Goal: Obtain resource: Obtain resource

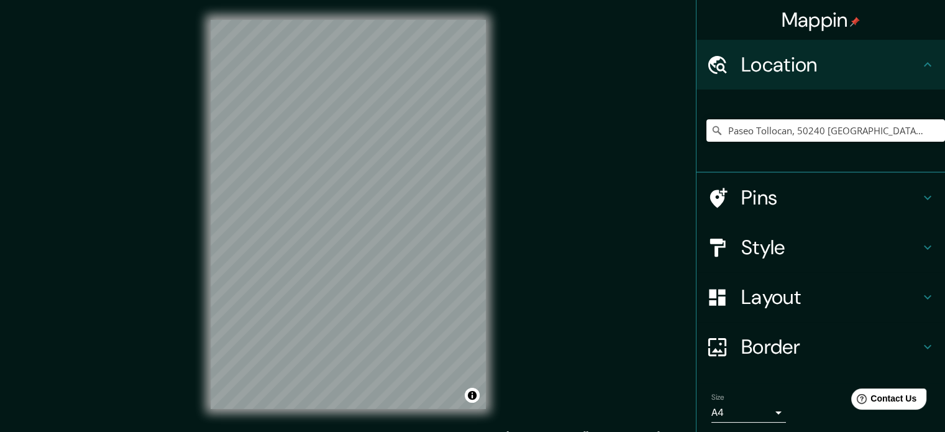
click at [734, 212] on div "Pins" at bounding box center [820, 198] width 248 height 50
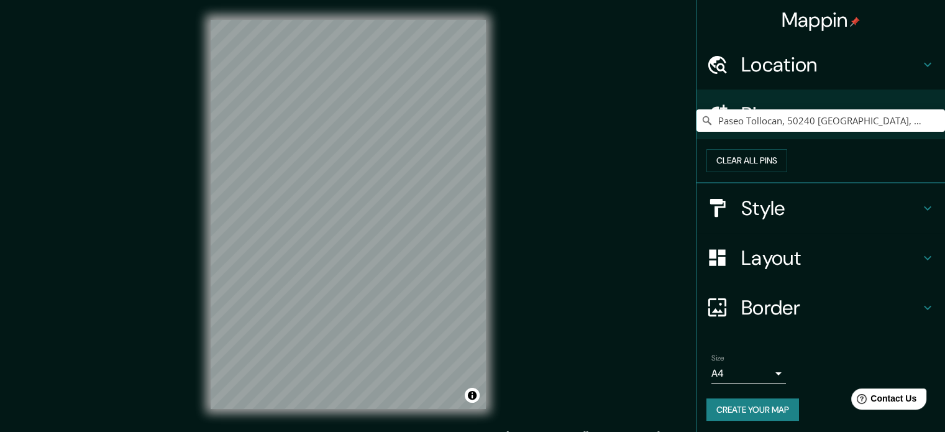
click at [783, 220] on h4 "Style" at bounding box center [830, 208] width 179 height 25
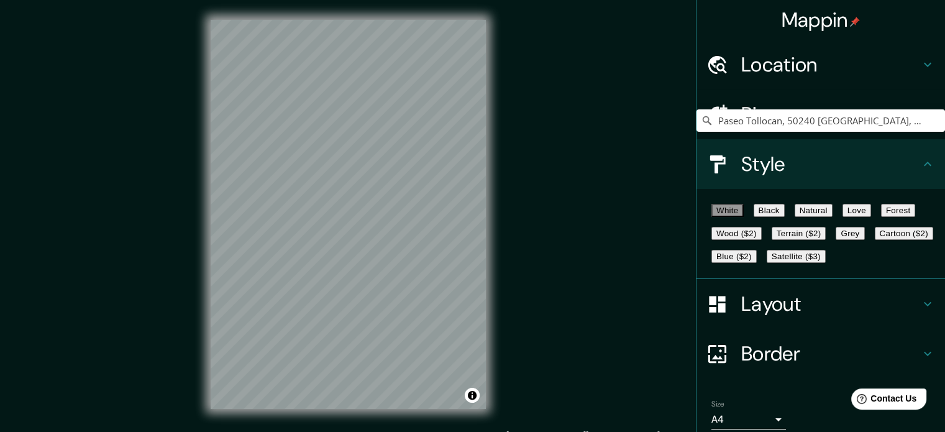
click at [832, 214] on button "Natural" at bounding box center [813, 210] width 38 height 13
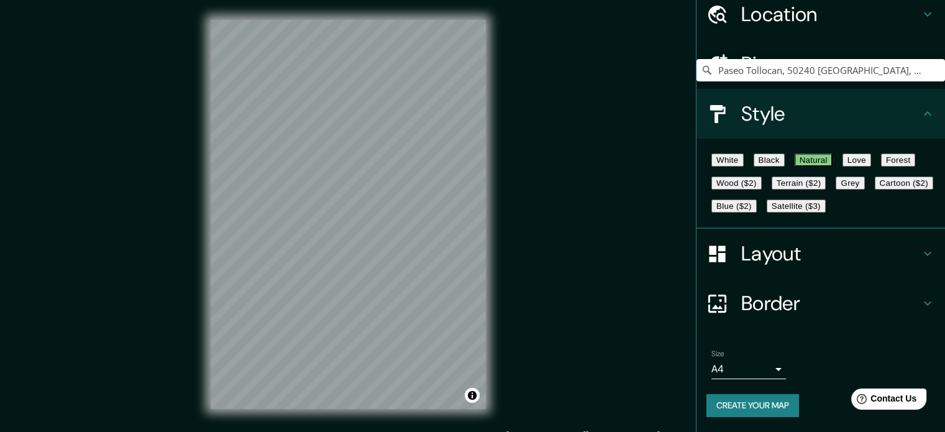
click at [742, 406] on button "Create your map" at bounding box center [752, 405] width 93 height 23
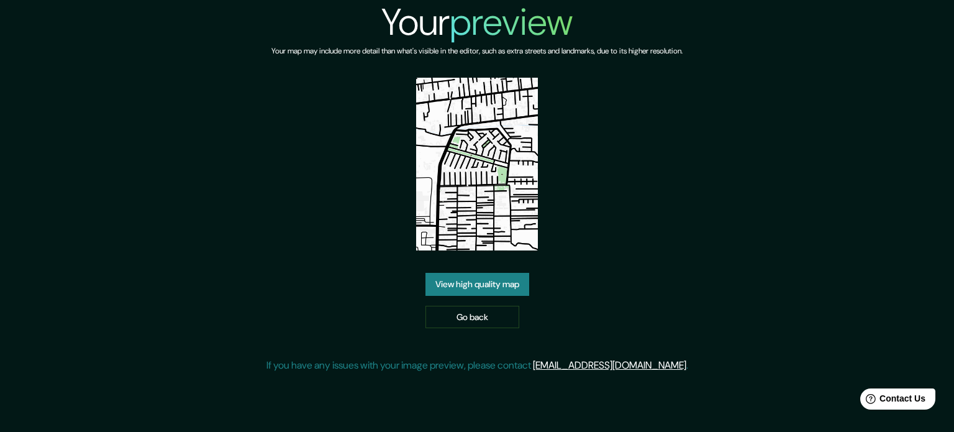
click at [472, 279] on link "View high quality map" at bounding box center [477, 284] width 104 height 23
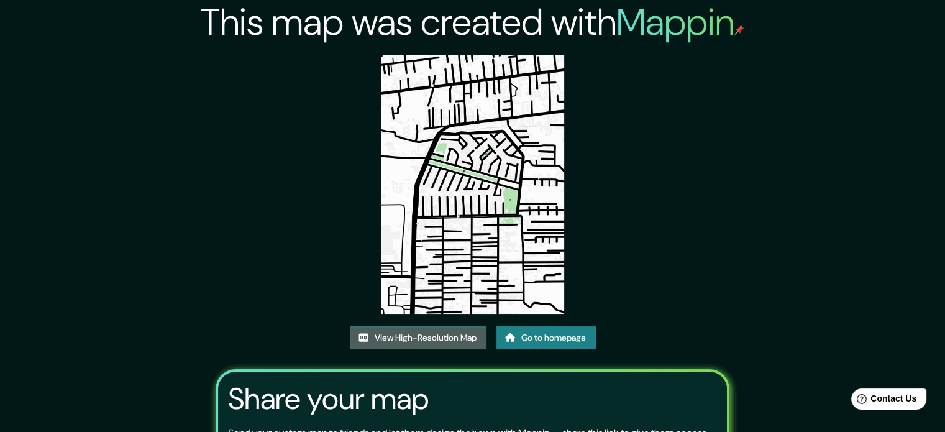
click at [443, 332] on link "View High-Resolution Map" at bounding box center [418, 337] width 137 height 23
